Goal: Task Accomplishment & Management: Use online tool/utility

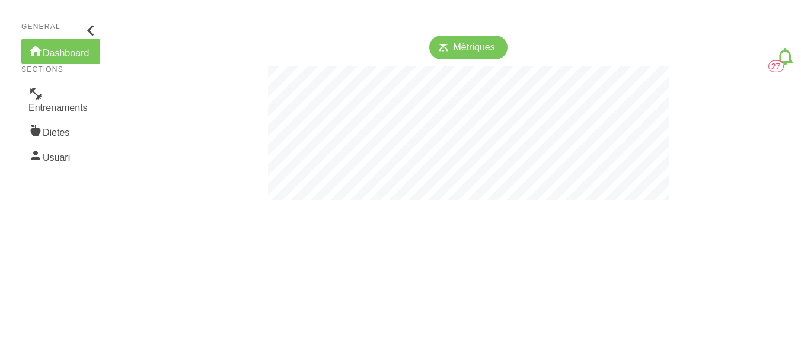
scroll to position [360, 801]
click at [69, 111] on link "Entrenaments" at bounding box center [60, 100] width 79 height 37
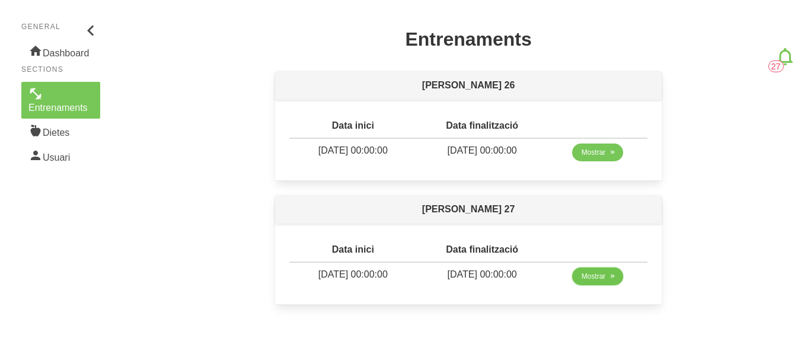
click at [590, 276] on span "Mostrar" at bounding box center [593, 276] width 24 height 11
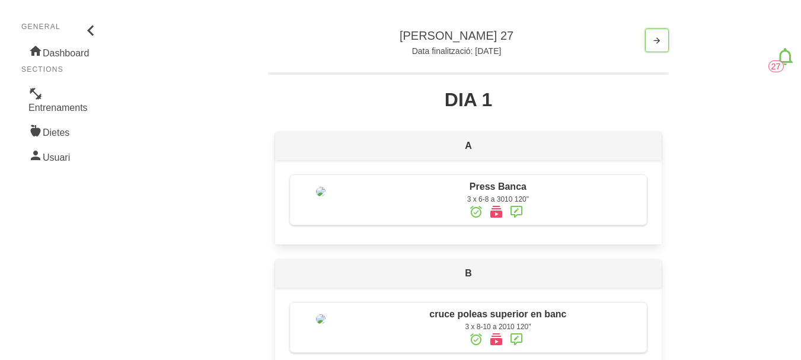
click at [656, 39] on icon "button" at bounding box center [656, 40] width 9 height 15
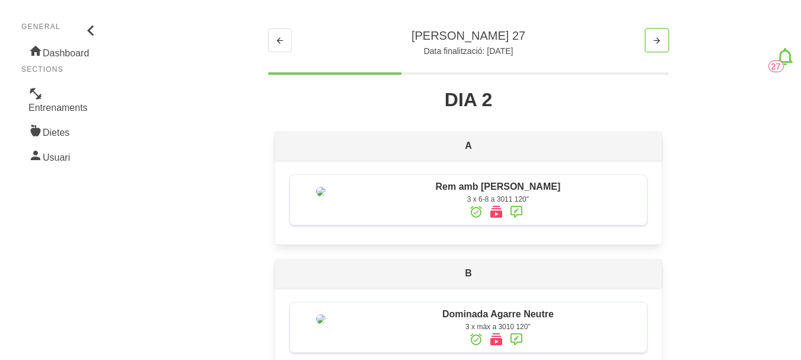
click at [653, 37] on icon "button" at bounding box center [656, 40] width 9 height 15
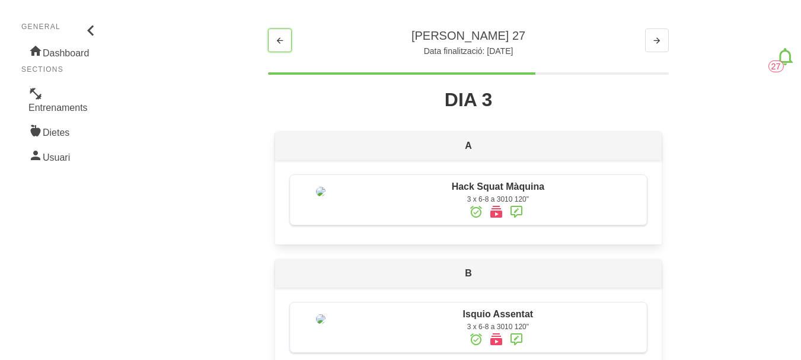
click at [282, 48] on button "button" at bounding box center [280, 40] width 24 height 24
click at [497, 215] on icon at bounding box center [496, 211] width 14 height 21
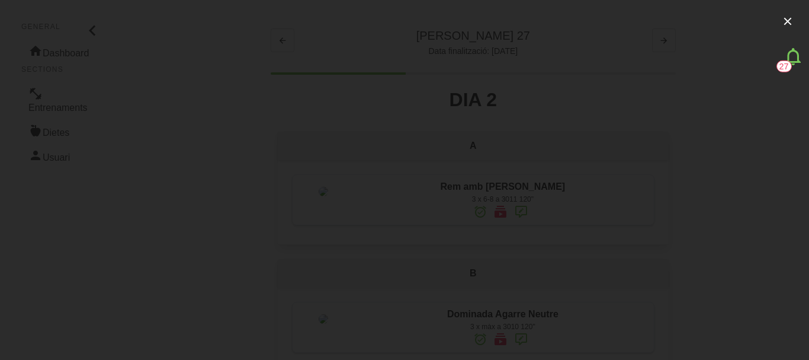
click at [71, 156] on div at bounding box center [404, 180] width 809 height 360
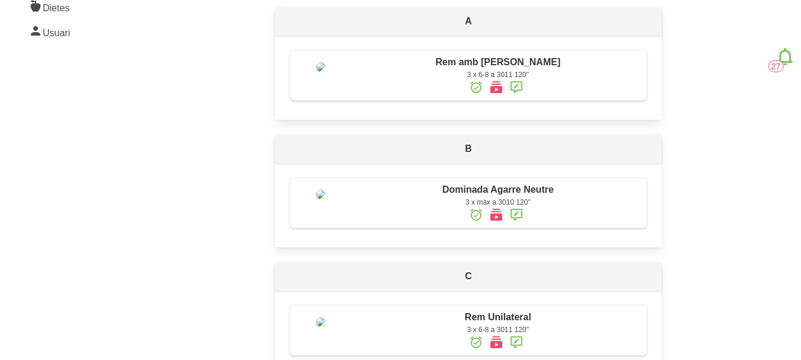
scroll to position [127, 0]
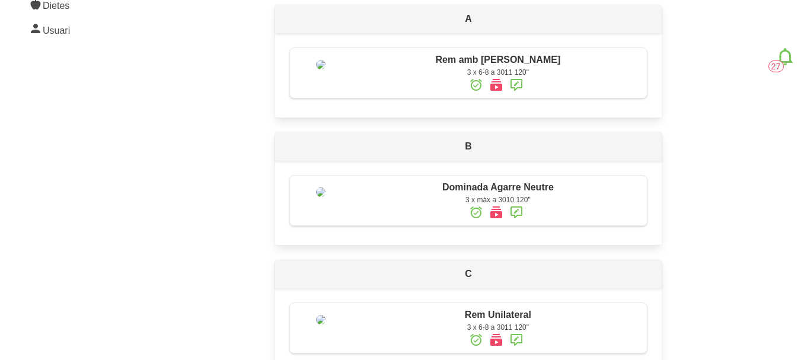
click at [493, 223] on icon at bounding box center [496, 211] width 14 height 21
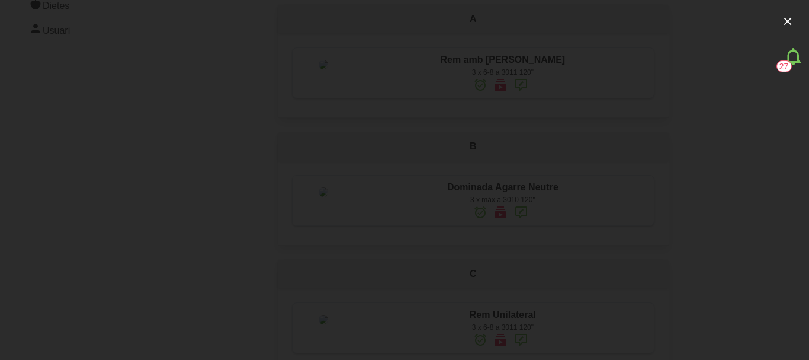
click at [772, 205] on div at bounding box center [404, 180] width 809 height 360
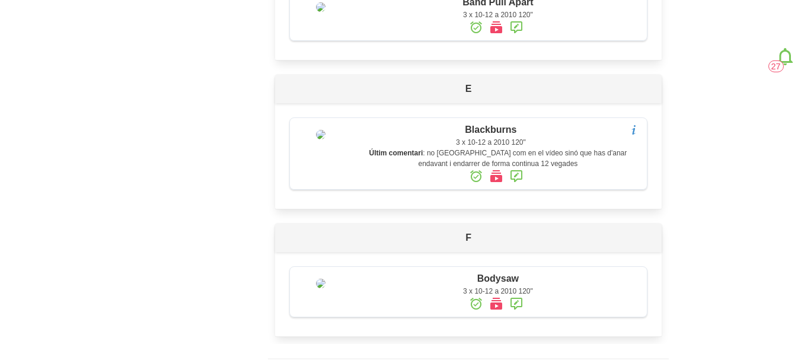
scroll to position [568, 0]
click at [494, 185] on icon at bounding box center [496, 174] width 14 height 21
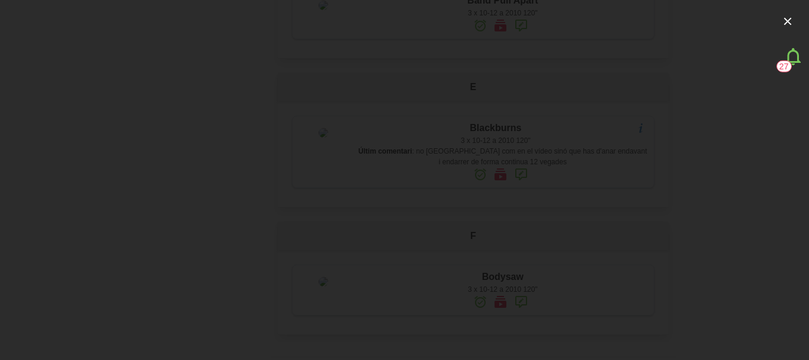
click at [494, 319] on div at bounding box center [404, 180] width 809 height 360
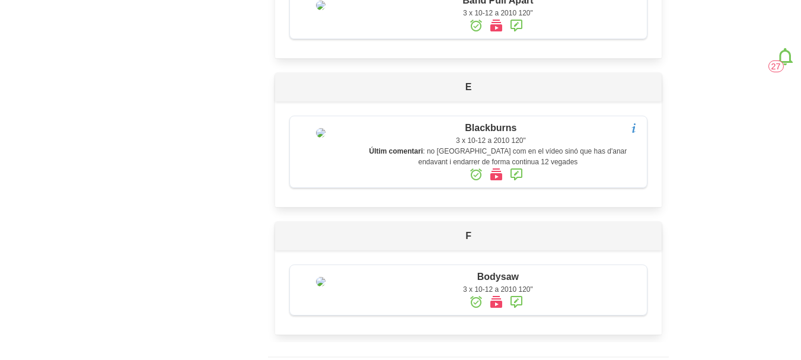
click at [492, 185] on icon at bounding box center [496, 174] width 14 height 21
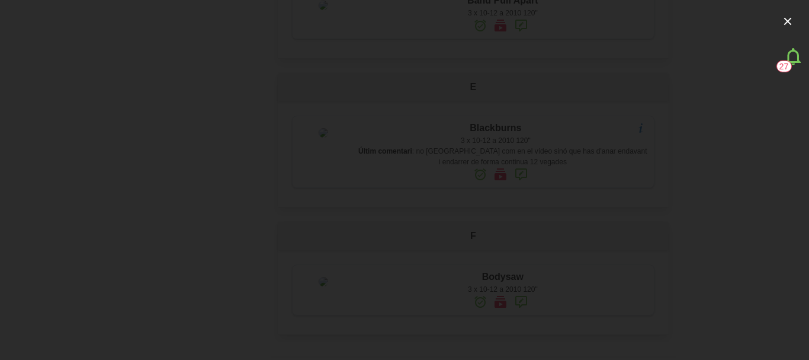
click at [792, 302] on div at bounding box center [404, 180] width 809 height 360
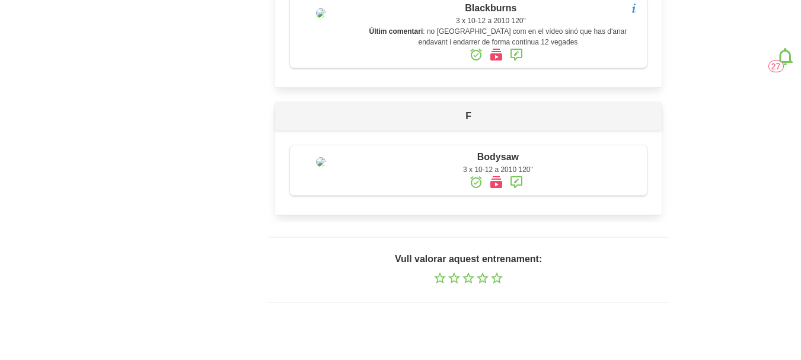
scroll to position [732, 0]
click at [501, 193] on icon at bounding box center [496, 181] width 14 height 21
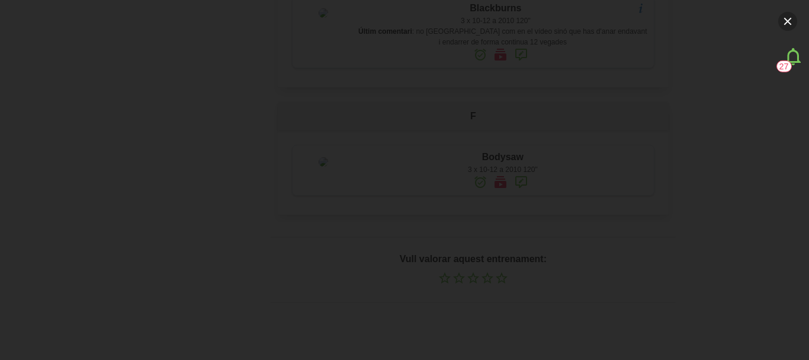
click at [783, 23] on button "button" at bounding box center [788, 21] width 19 height 19
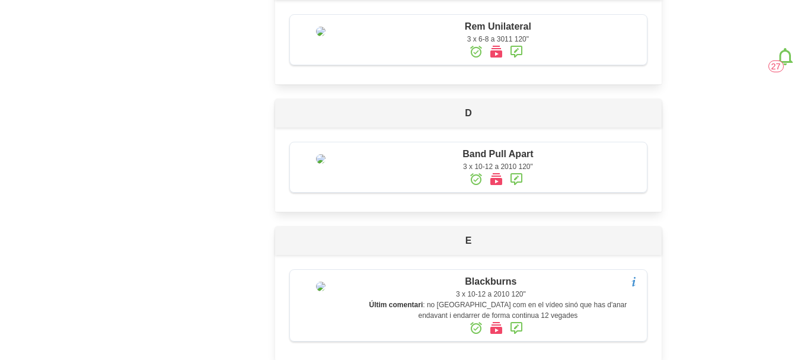
scroll to position [413, 0]
click at [497, 191] on icon at bounding box center [496, 180] width 14 height 21
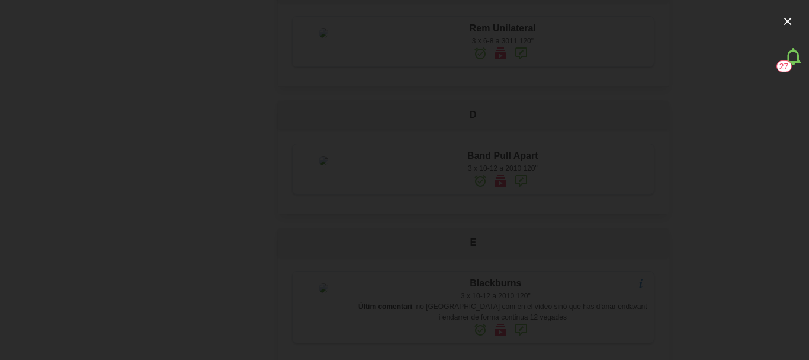
click at [767, 231] on div at bounding box center [404, 180] width 809 height 360
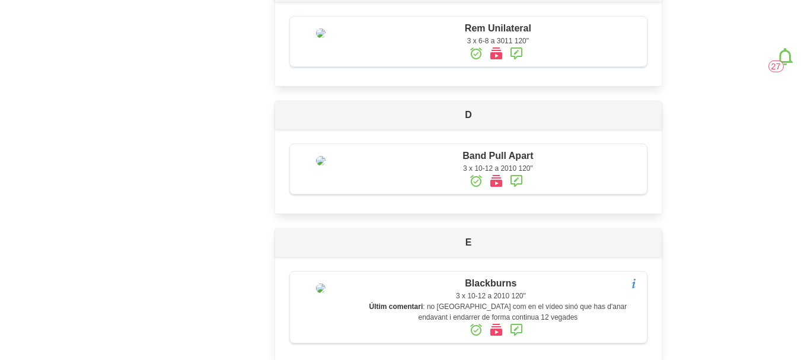
click at [500, 64] on icon at bounding box center [496, 53] width 14 height 21
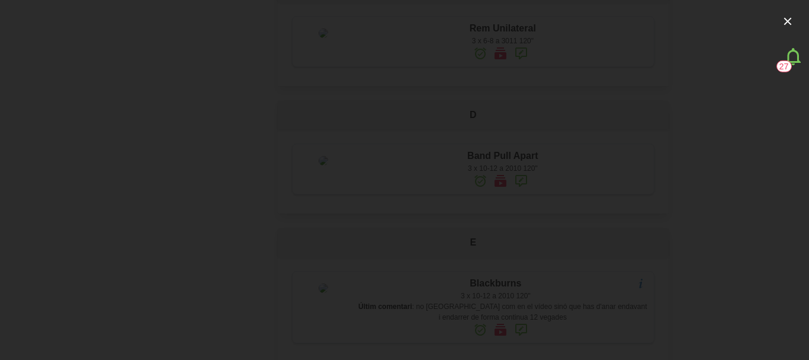
click at [800, 169] on div at bounding box center [404, 180] width 809 height 360
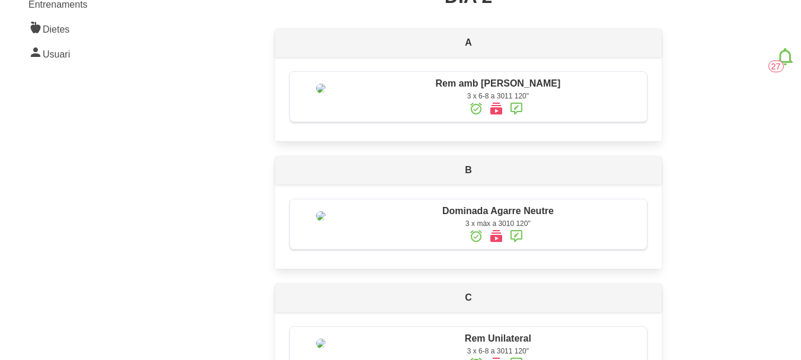
scroll to position [98, 0]
